Goal: Download file/media

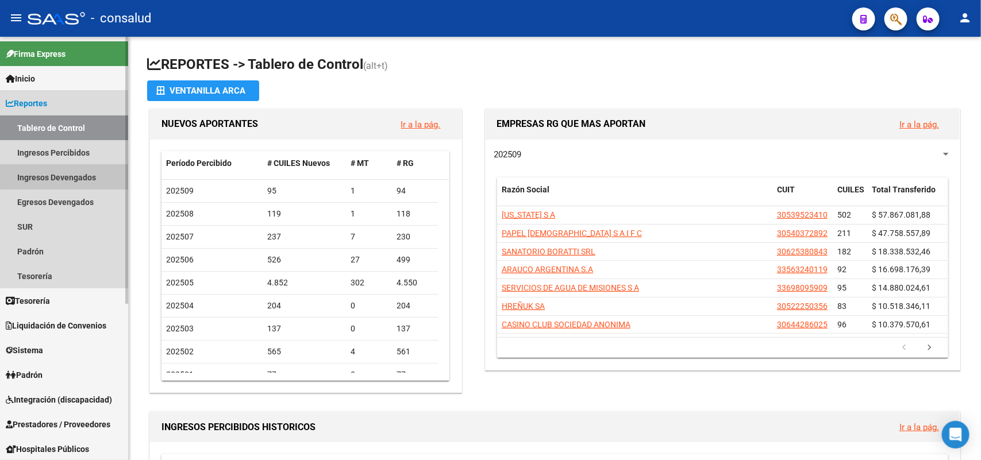
click at [69, 173] on link "Ingresos Devengados" at bounding box center [64, 177] width 128 height 25
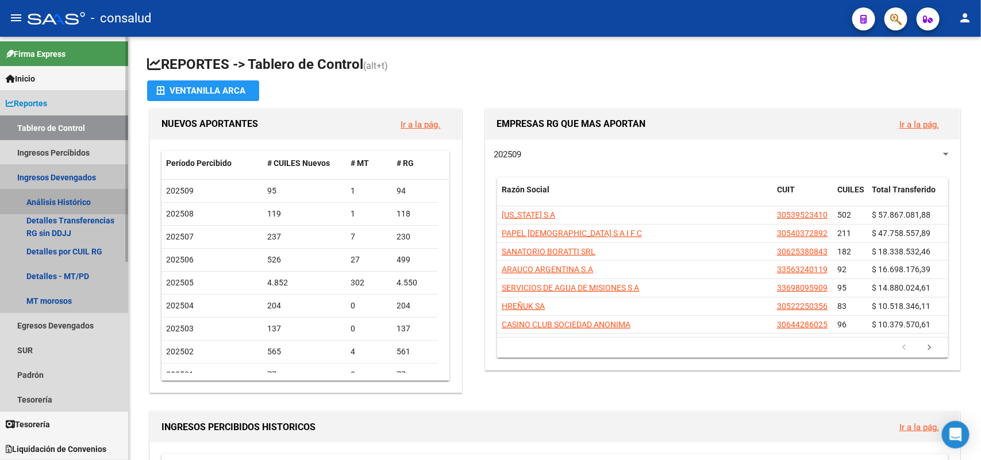
click at [57, 199] on link "Análisis Histórico" at bounding box center [64, 202] width 128 height 25
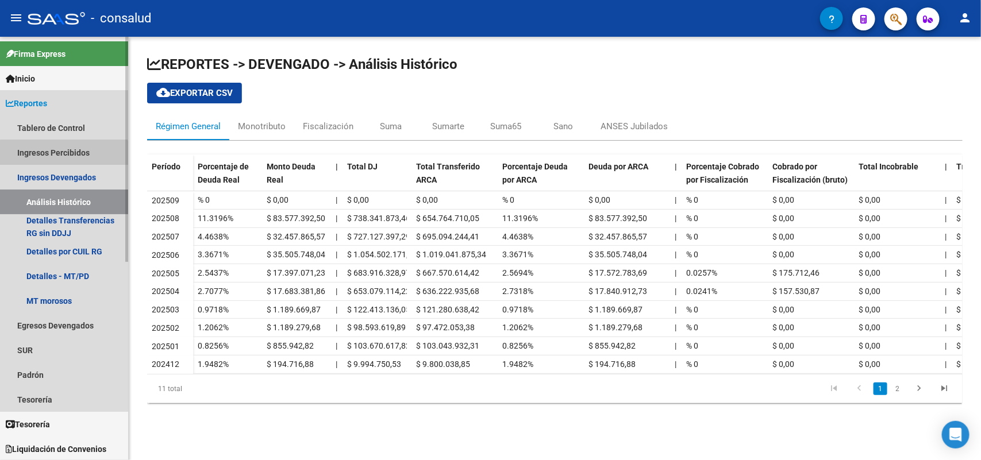
click at [64, 153] on link "Ingresos Percibidos" at bounding box center [64, 152] width 128 height 25
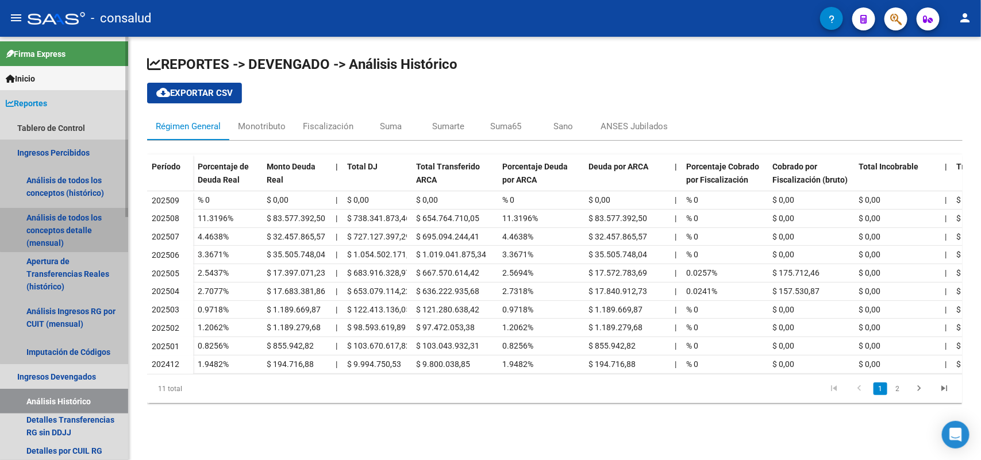
click at [70, 221] on link "Análisis de todos los conceptos detalle (mensual)" at bounding box center [64, 231] width 128 height 44
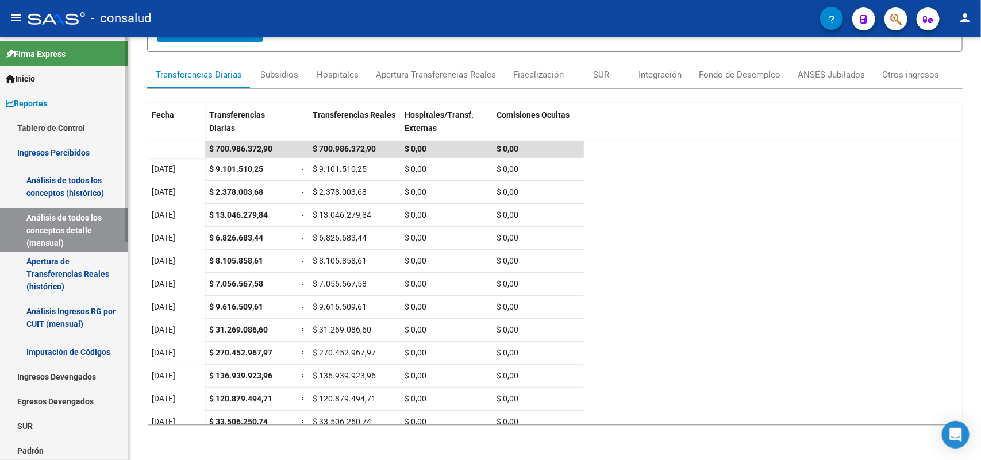
click at [79, 191] on link "Análisis de todos los conceptos (histórico)" at bounding box center [64, 187] width 128 height 44
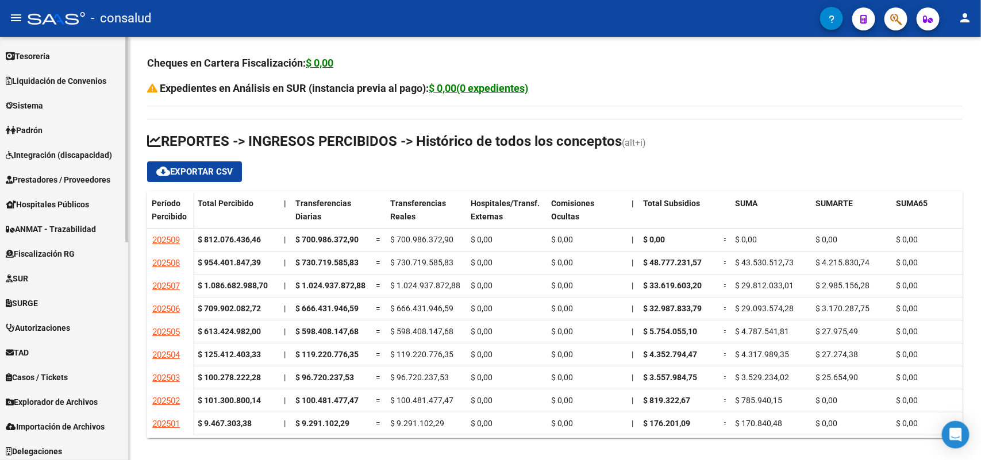
scroll to position [447, 0]
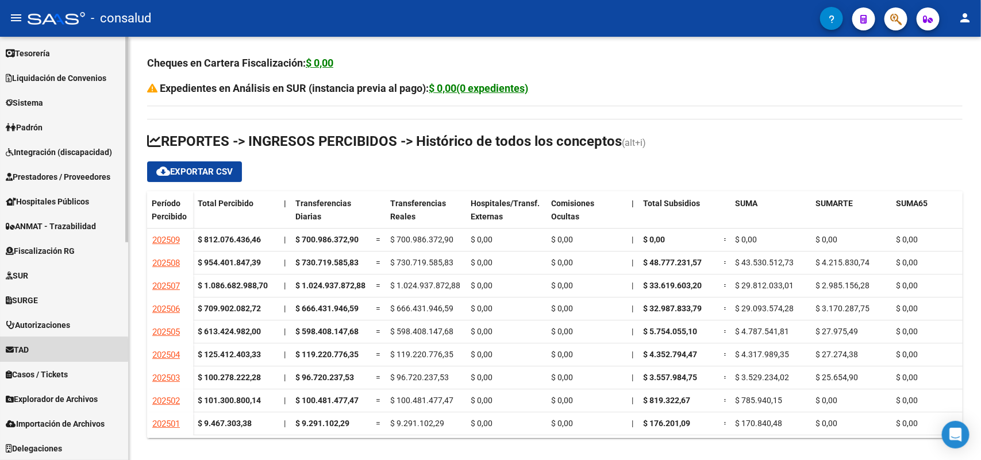
click at [18, 349] on span "TAD" at bounding box center [17, 350] width 23 height 13
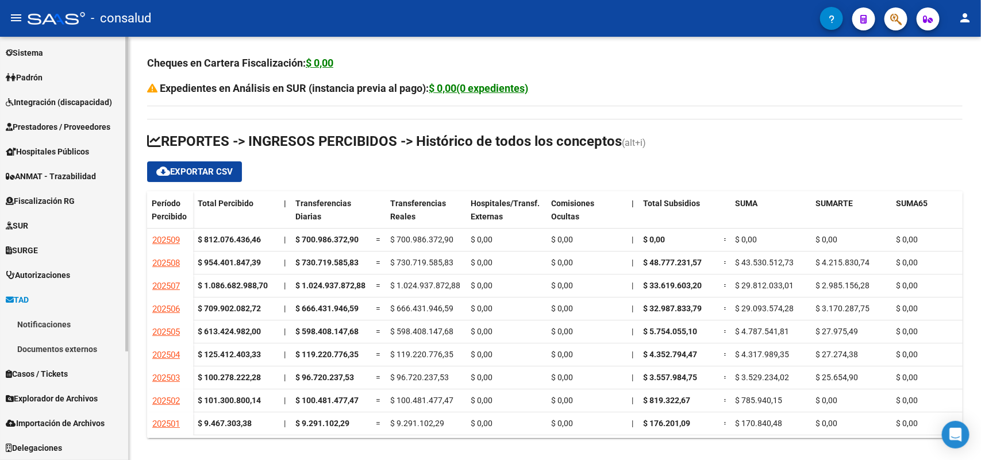
scroll to position [124, 0]
click at [58, 348] on link "Documentos externos" at bounding box center [64, 349] width 128 height 25
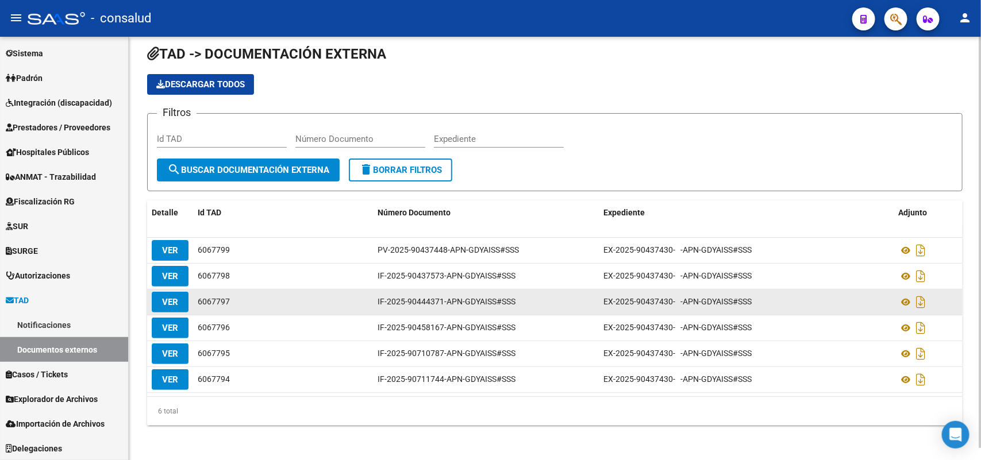
scroll to position [12, 0]
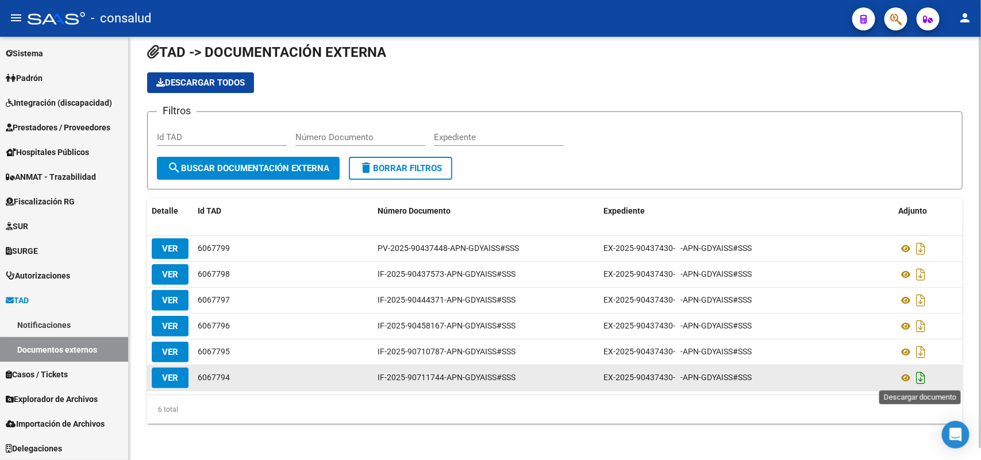
click at [920, 377] on icon "Descargar documento" at bounding box center [920, 378] width 15 height 18
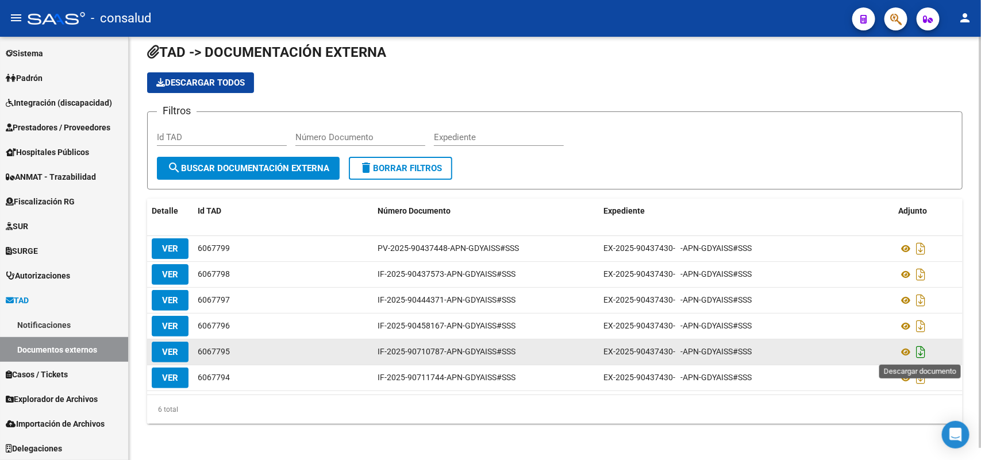
click at [924, 352] on icon "Descargar documento" at bounding box center [920, 352] width 15 height 18
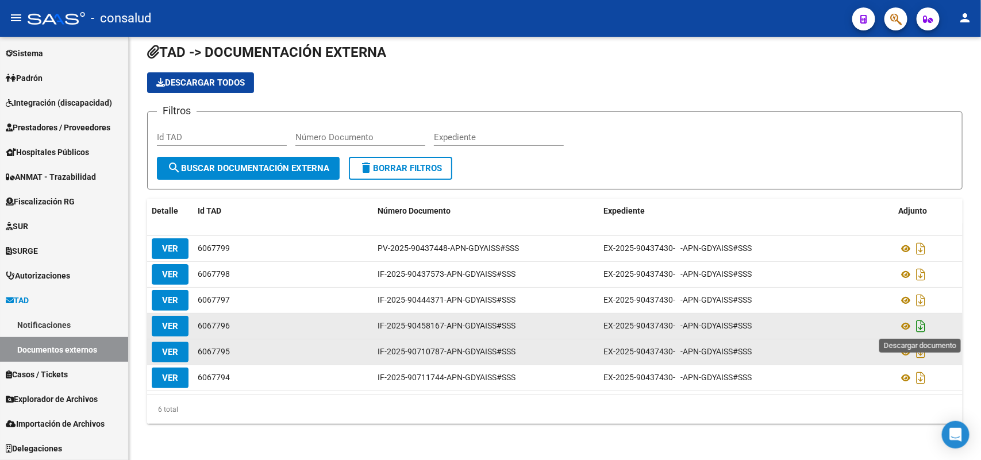
click at [921, 322] on icon "Descargar documento" at bounding box center [920, 326] width 15 height 18
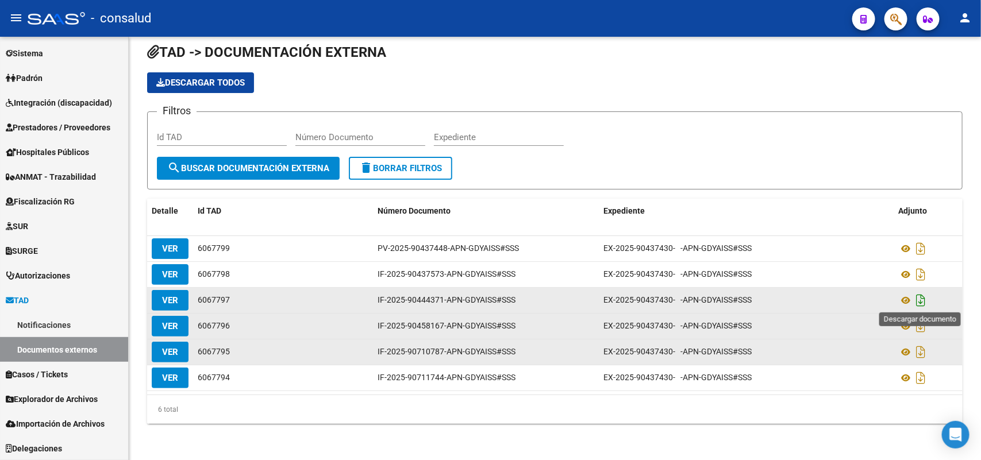
click at [922, 299] on icon "Descargar documento" at bounding box center [920, 300] width 15 height 18
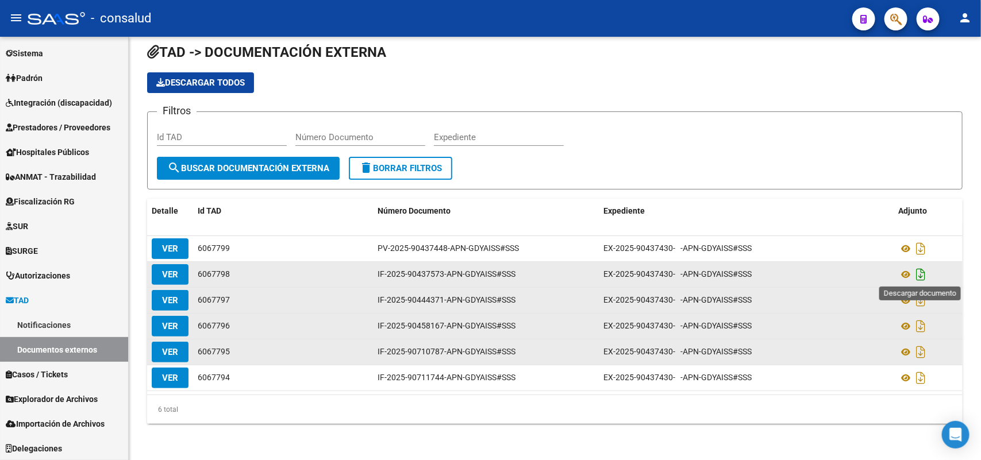
click at [918, 277] on icon "Descargar documento" at bounding box center [920, 275] width 15 height 18
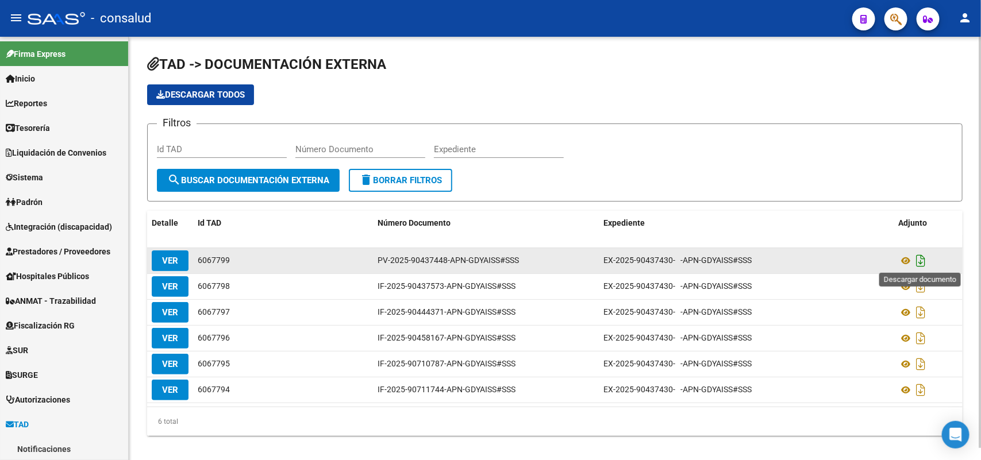
click at [921, 263] on icon "Descargar documento" at bounding box center [920, 261] width 15 height 18
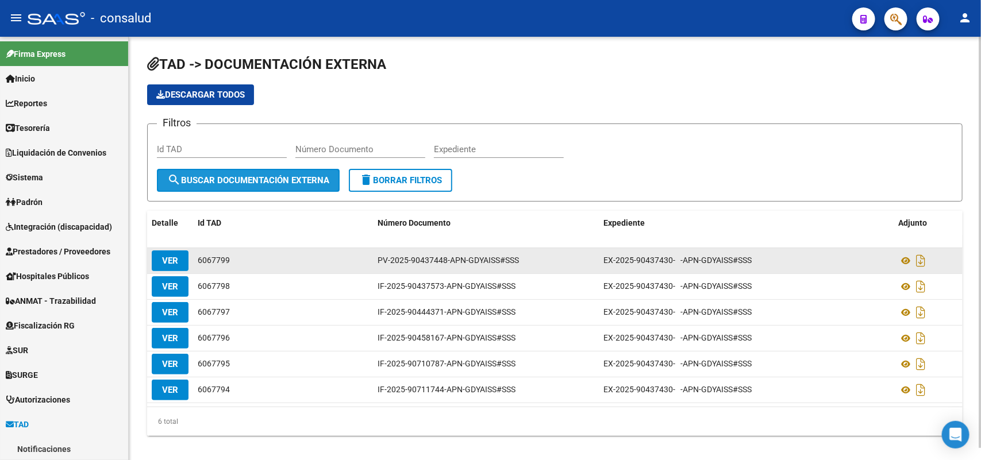
click at [221, 179] on span "search Buscar Documentación Externa" at bounding box center [248, 180] width 162 height 10
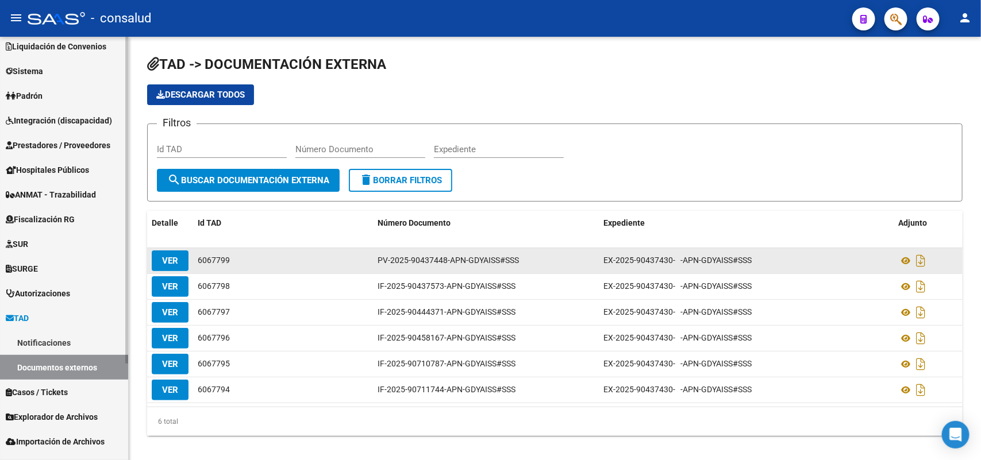
scroll to position [124, 0]
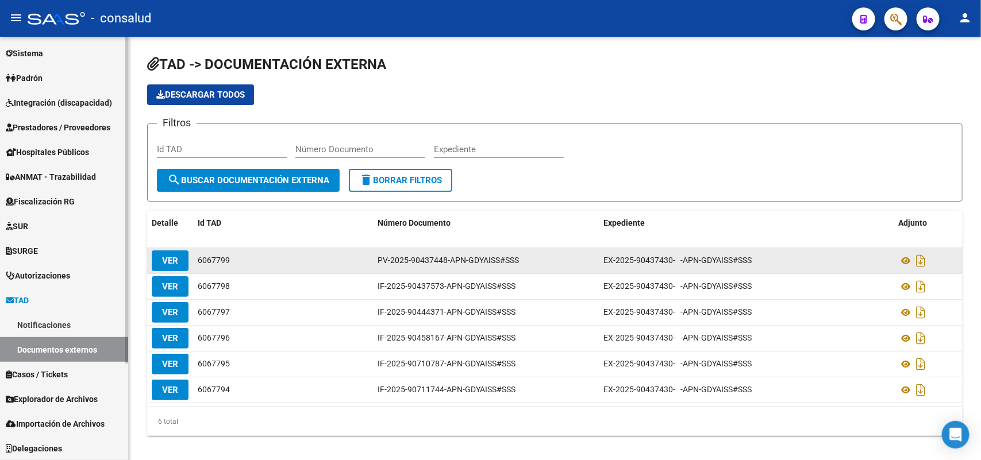
click at [76, 325] on link "Notificaciones" at bounding box center [64, 325] width 128 height 25
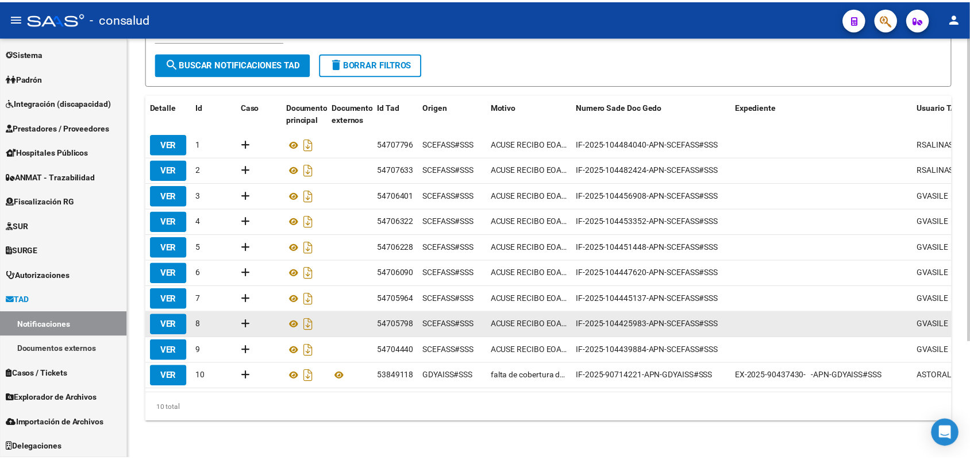
scroll to position [162, 0]
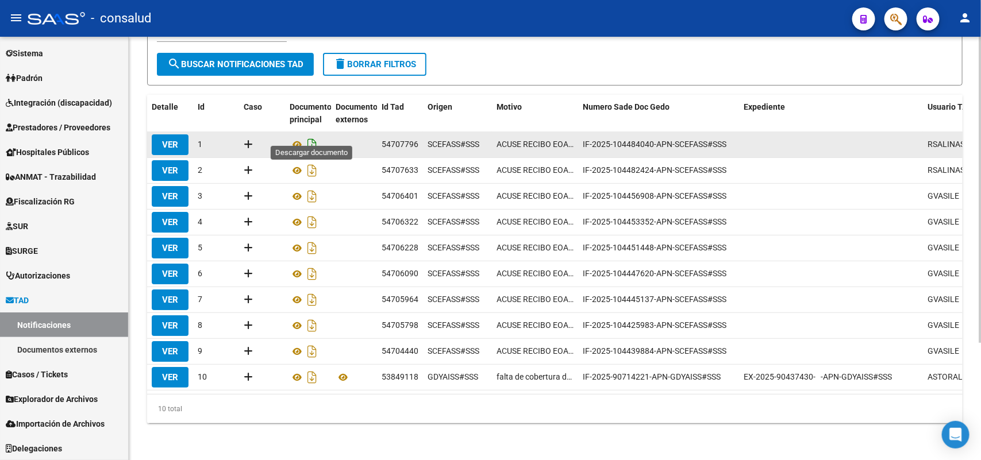
click at [314, 136] on icon "Descargar documento" at bounding box center [312, 145] width 15 height 18
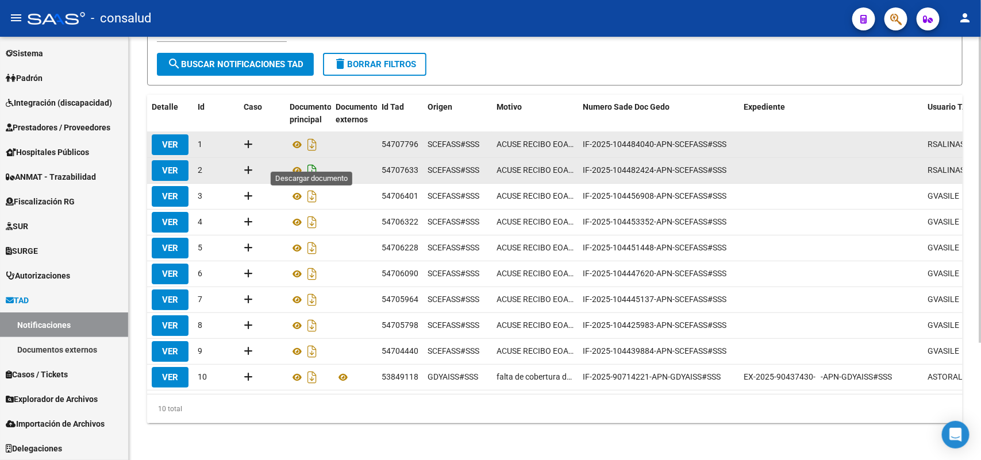
click at [312, 161] on icon "Descargar documento" at bounding box center [312, 170] width 15 height 18
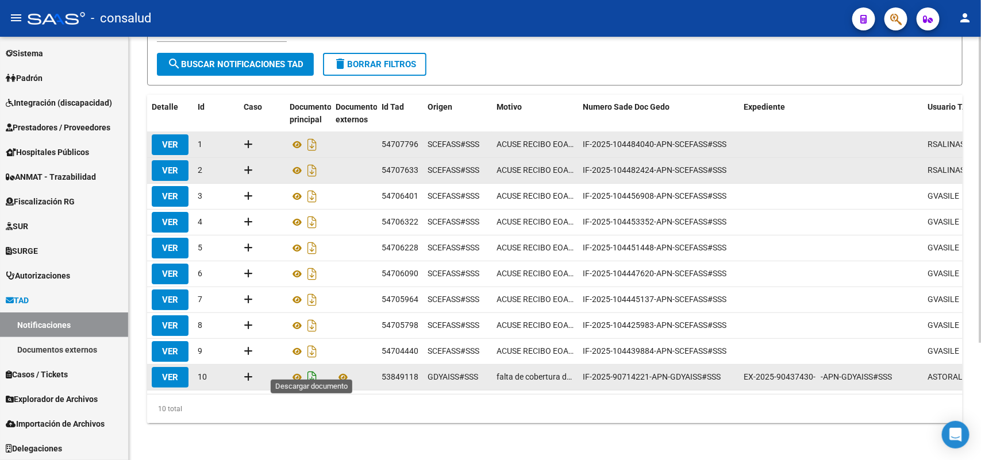
click at [312, 368] on icon "Descargar documento" at bounding box center [312, 377] width 15 height 18
click at [340, 371] on icon at bounding box center [343, 378] width 15 height 14
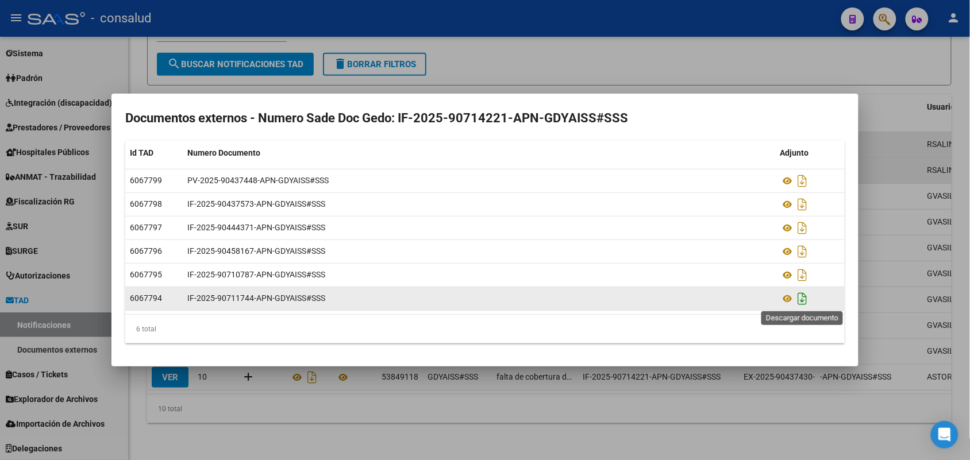
click at [801, 299] on icon "Descargar documento" at bounding box center [802, 299] width 15 height 18
